Goal: Task Accomplishment & Management: Complete application form

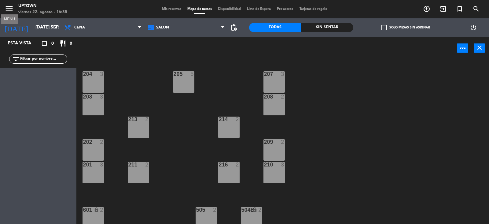
click at [13, 8] on icon "menu" at bounding box center [9, 8] width 9 height 9
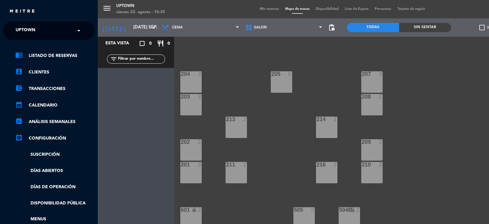
click at [33, 31] on span "Uptown" at bounding box center [26, 30] width 20 height 13
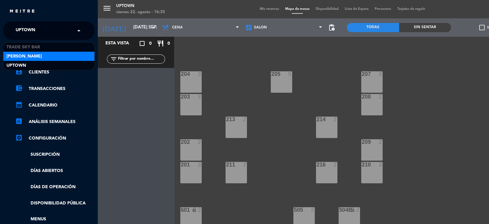
click at [33, 54] on span "[PERSON_NAME]" at bounding box center [23, 56] width 35 height 7
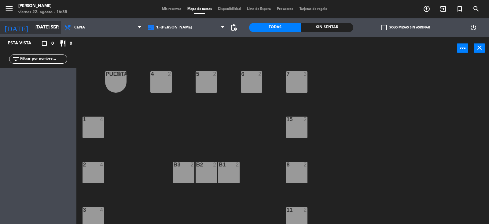
click at [51, 28] on input "[DATE] sep." at bounding box center [61, 28] width 59 height 12
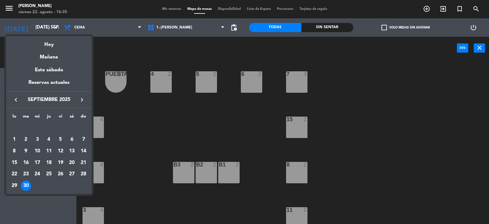
click at [18, 97] on icon "keyboard_arrow_left" at bounding box center [15, 99] width 7 height 7
click at [26, 173] on div "26" at bounding box center [26, 174] width 10 height 10
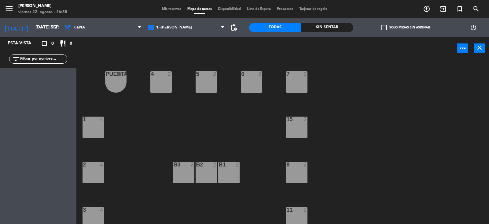
type input "[DATE] ago."
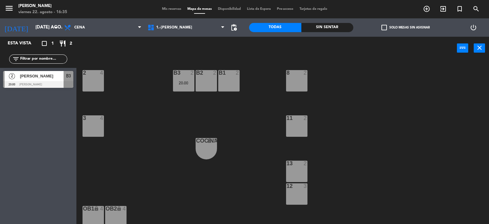
scroll to position [117, 0]
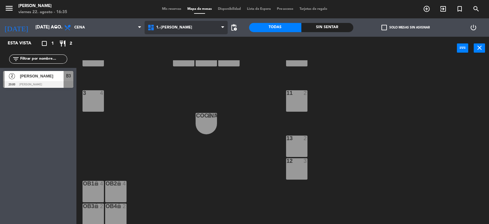
click at [159, 28] on span "1.-[PERSON_NAME]" at bounding box center [174, 27] width 36 height 4
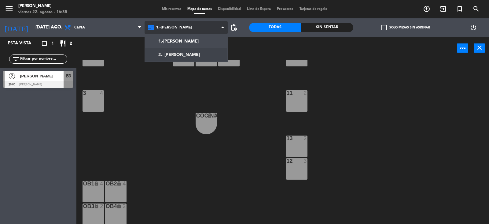
click at [165, 54] on ng-component "menu [PERSON_NAME] viernes 22. agosto - 16:35 Mis reservas Mapa de mesas Dispon…" at bounding box center [244, 112] width 489 height 224
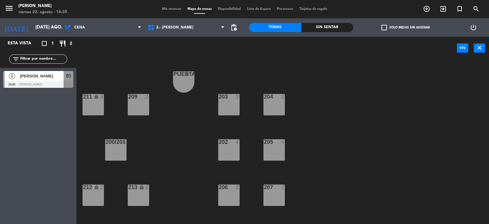
click at [117, 145] on div "200/201 8" at bounding box center [115, 149] width 21 height 21
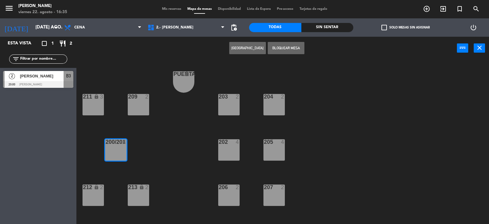
click at [242, 45] on button "[GEOGRAPHIC_DATA]" at bounding box center [247, 48] width 37 height 12
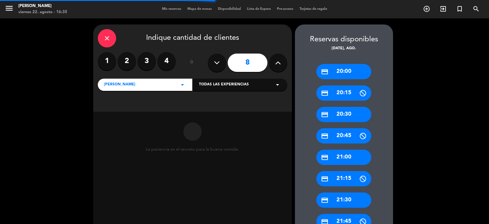
click at [220, 64] on button at bounding box center [217, 62] width 18 height 18
type input "7"
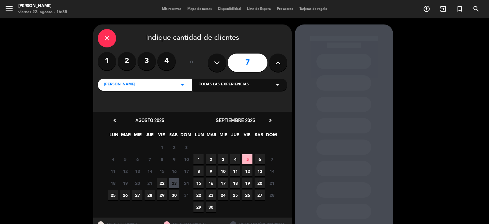
click at [127, 194] on span "26" at bounding box center [125, 195] width 10 height 10
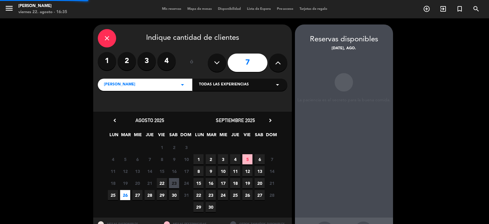
scroll to position [24, 0]
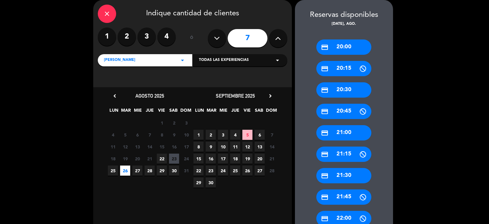
click at [350, 45] on div "credit_card 20:00" at bounding box center [343, 46] width 55 height 15
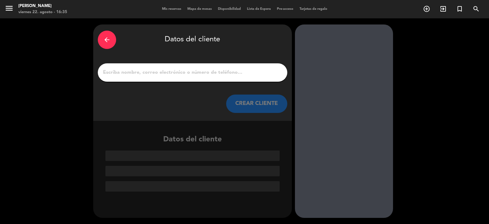
click at [200, 71] on input "1" at bounding box center [192, 72] width 180 height 9
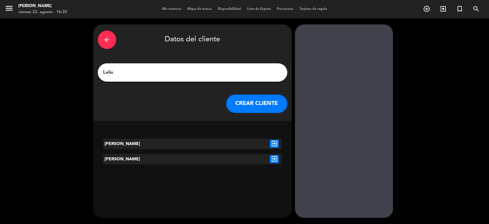
type input "Lelis"
click at [140, 144] on div "[PERSON_NAME]" at bounding box center [140, 143] width 75 height 10
click at [274, 141] on icon "exit_to_app" at bounding box center [274, 144] width 9 height 8
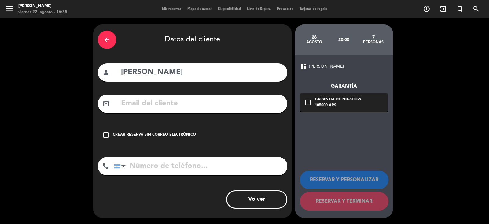
click at [139, 132] on div "Crear reserva sin correo electrónico" at bounding box center [154, 135] width 83 height 6
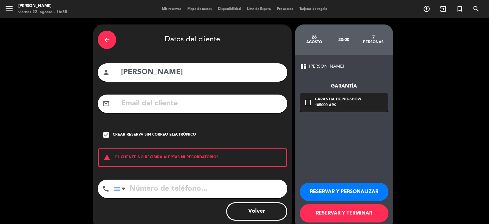
click at [349, 211] on button "RESERVAR Y TERMINAR" at bounding box center [344, 213] width 89 height 18
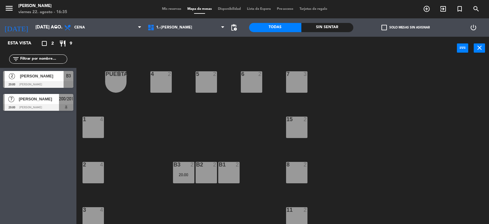
click at [37, 96] on span "[PERSON_NAME]" at bounding box center [39, 99] width 40 height 6
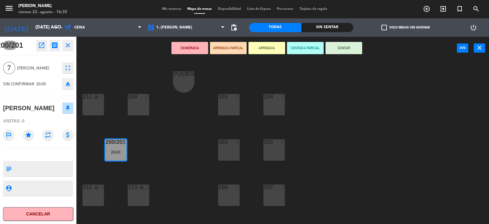
click at [30, 135] on icon "star" at bounding box center [28, 134] width 11 height 11
click at [45, 167] on textarea at bounding box center [43, 168] width 58 height 13
type textarea "Clienta de evento"
click at [55, 148] on div "200/201 open_in_new receipt 8:00 PM mar., 26 ago. 7 personas [PERSON_NAME] Mesa…" at bounding box center [38, 130] width 76 height 187
drag, startPoint x: 179, startPoint y: 115, endPoint x: 183, endPoint y: 69, distance: 46.0
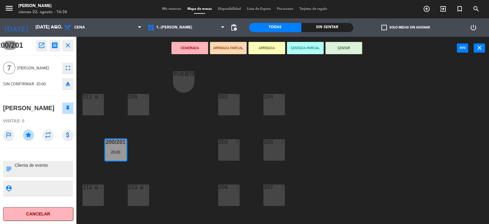
click at [181, 112] on div "PUERTA lock 1 203 2 204 2 209 2 211 lock 3 202 4 205 4 200/201 7 20:00 206 2 20…" at bounding box center [284, 142] width 407 height 164
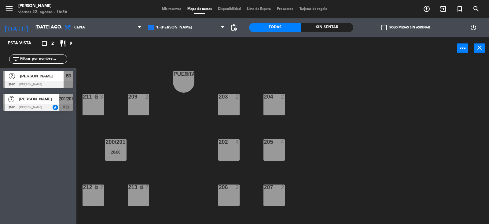
click at [171, 8] on span "Mis reservas" at bounding box center [171, 8] width 25 height 3
